Goal: Information Seeking & Learning: Check status

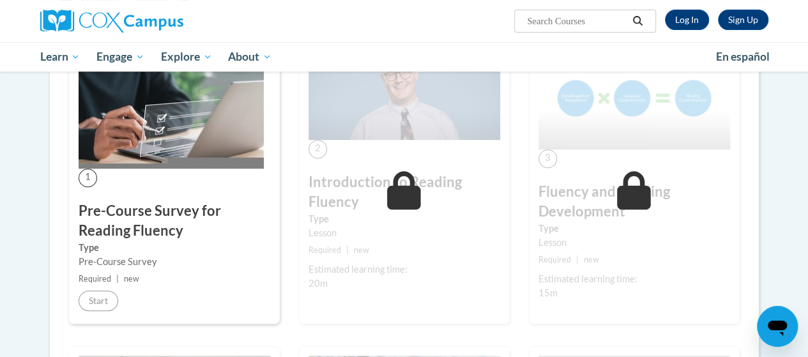
scroll to position [254, 0]
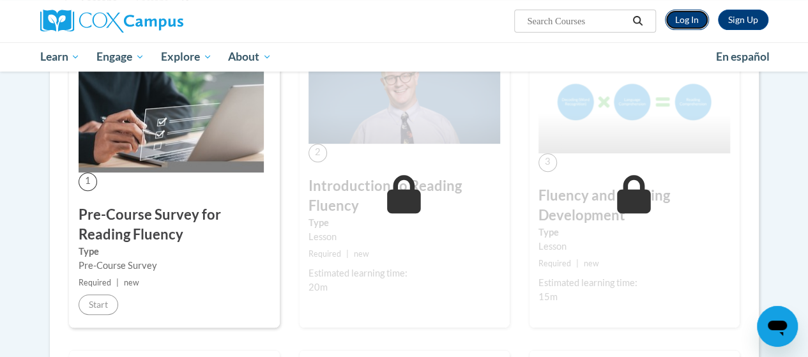
click at [683, 20] on link "Log In" at bounding box center [687, 20] width 44 height 20
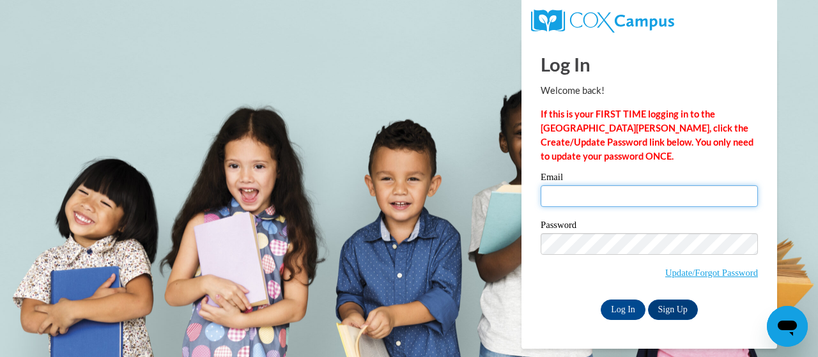
type input "jen.kieselhorst@trschools.k12.wi.us"
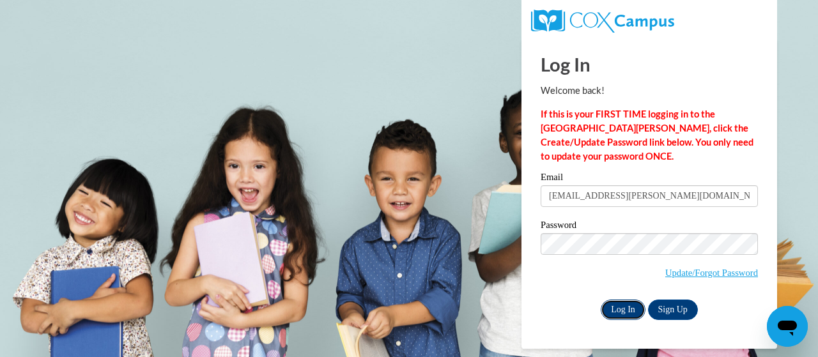
click at [613, 314] on input "Log In" at bounding box center [622, 310] width 45 height 20
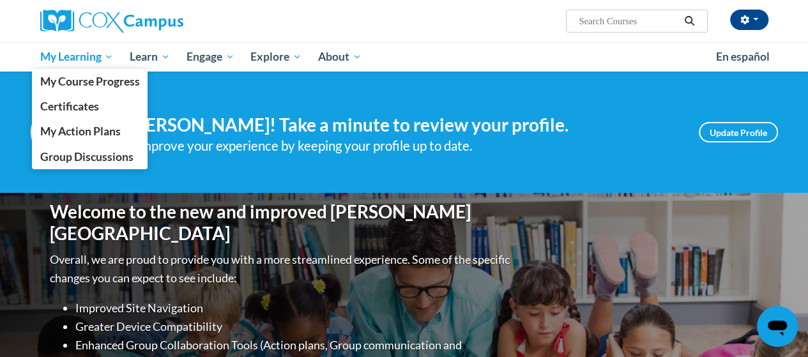
click at [98, 52] on span "My Learning" at bounding box center [76, 56] width 73 height 15
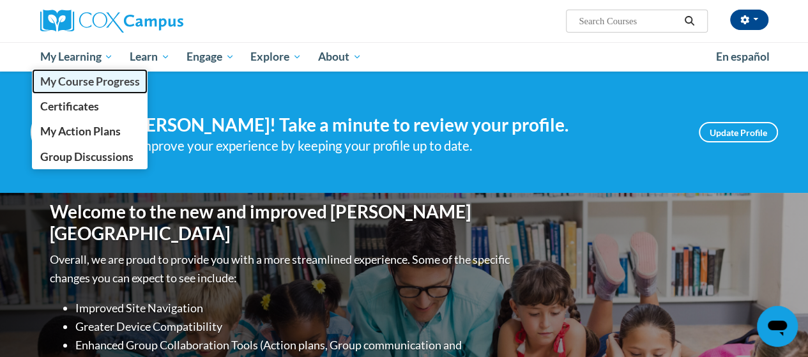
click at [126, 79] on span "My Course Progress" at bounding box center [90, 81] width 100 height 13
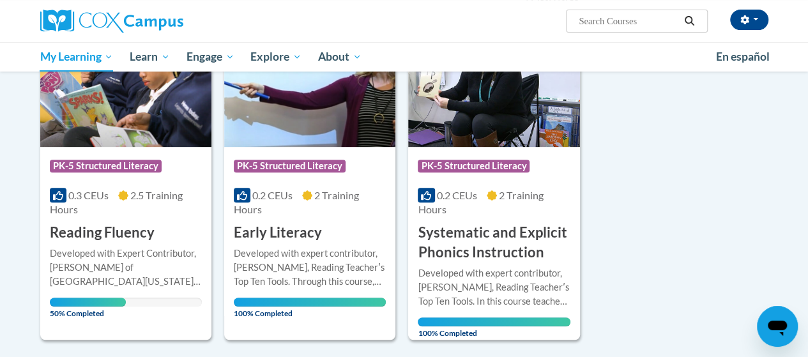
scroll to position [212, 0]
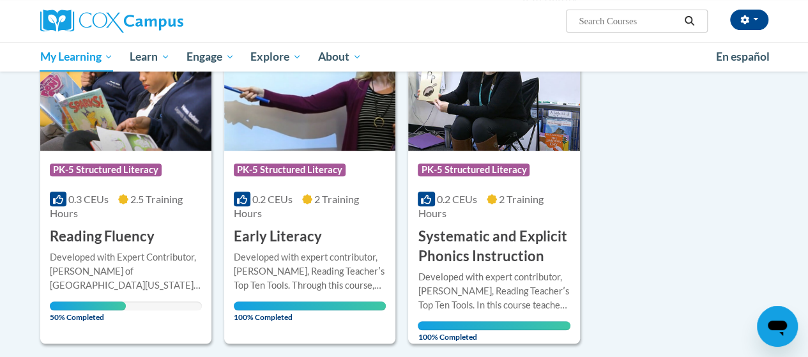
click at [137, 204] on span "2.5 Training Hours" at bounding box center [116, 206] width 133 height 26
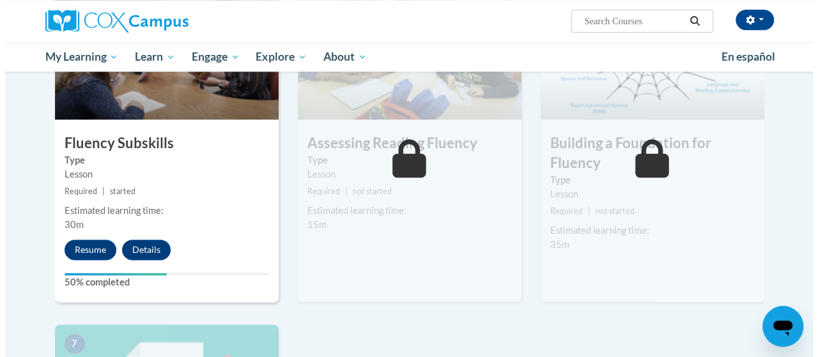
scroll to position [683, 0]
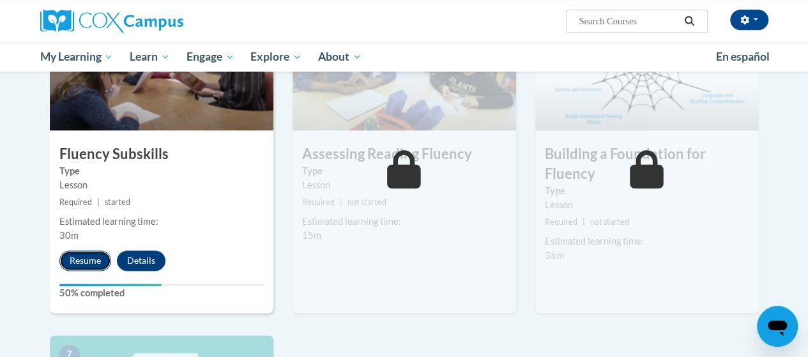
click at [82, 262] on button "Resume" at bounding box center [85, 260] width 52 height 20
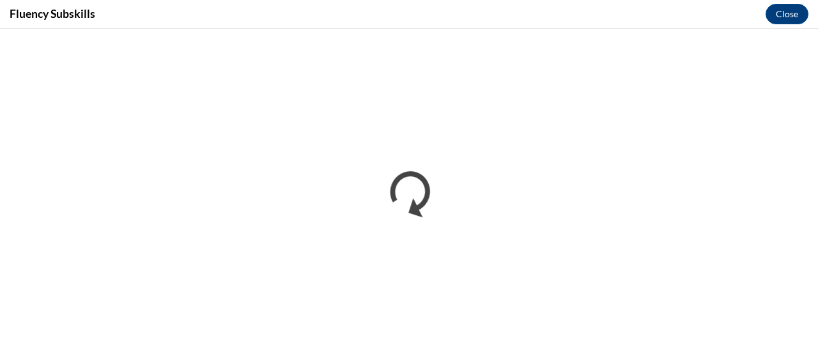
scroll to position [0, 0]
